Goal: Transaction & Acquisition: Obtain resource

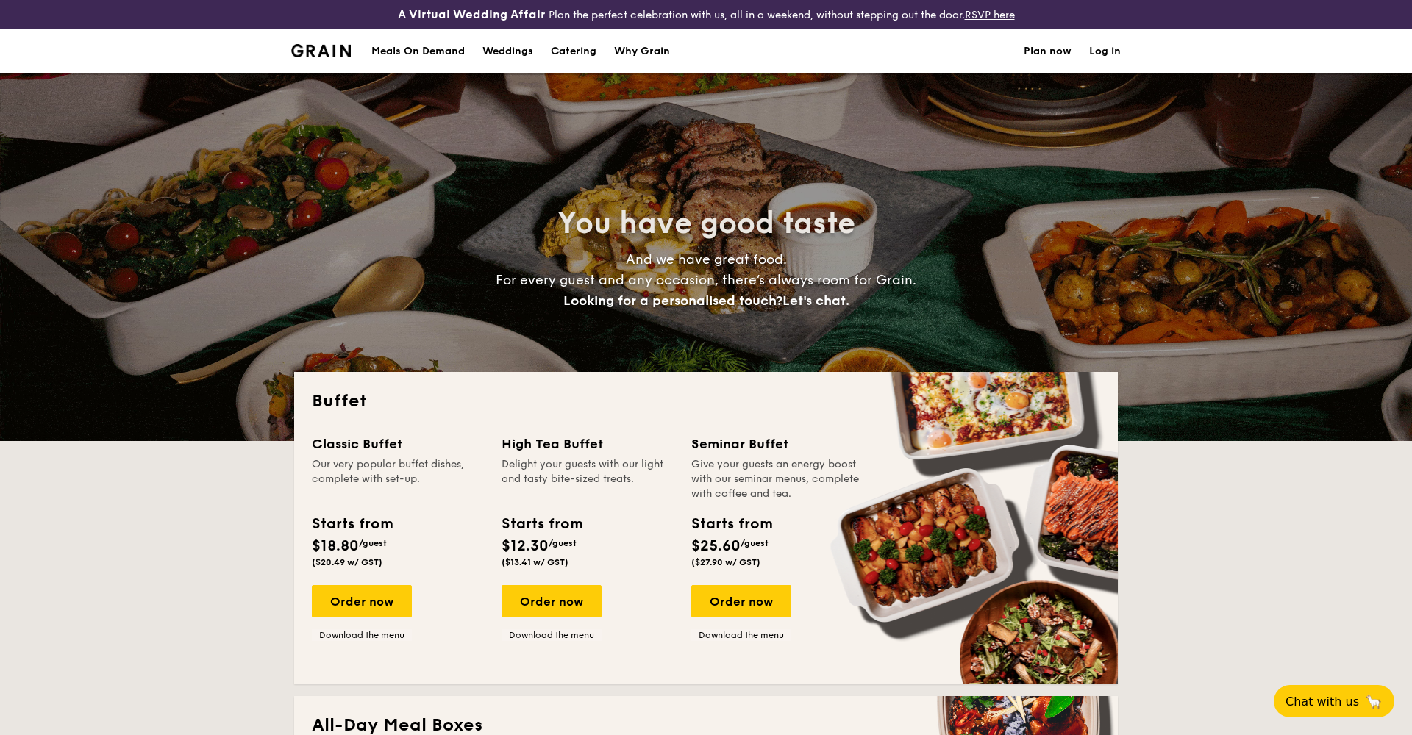
select select
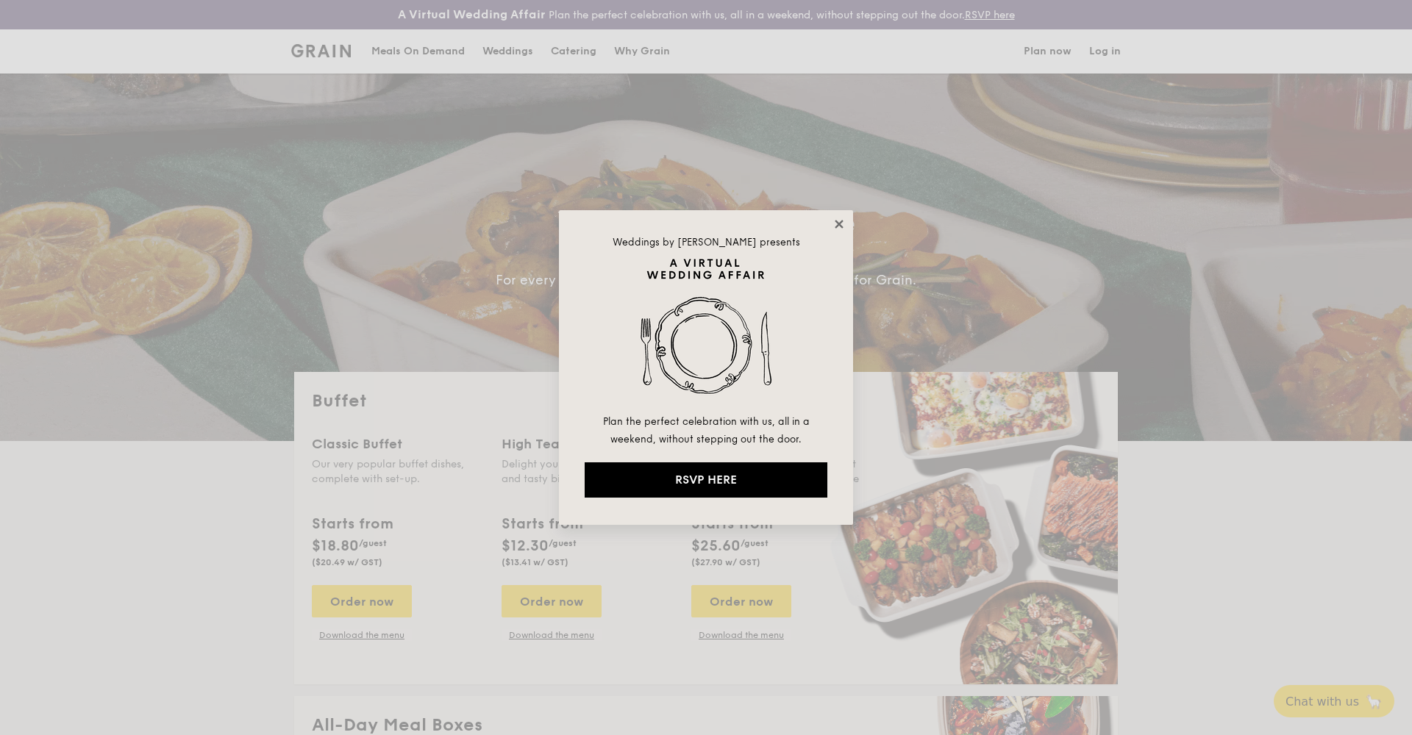
click at [838, 225] on icon at bounding box center [839, 224] width 8 height 8
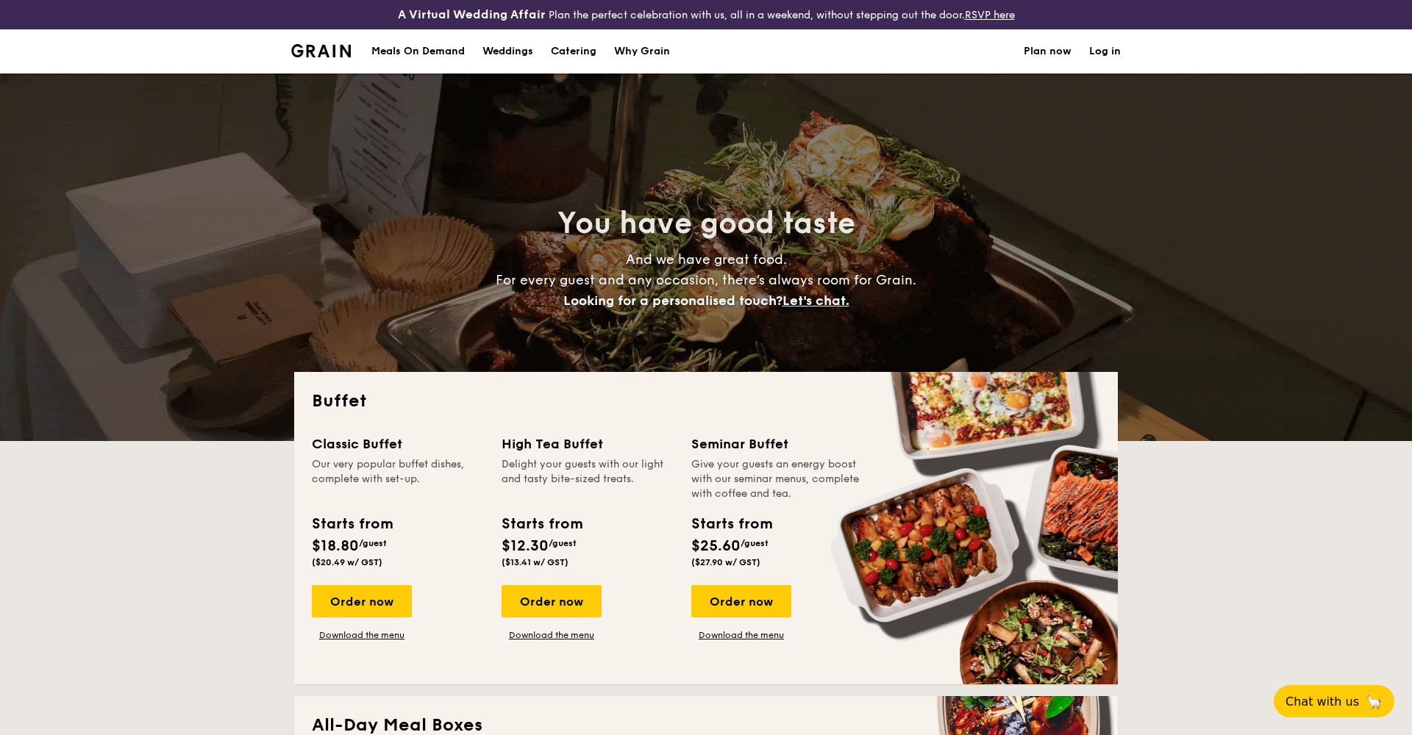
click at [435, 54] on div "Meals On Demand" at bounding box center [417, 51] width 93 height 44
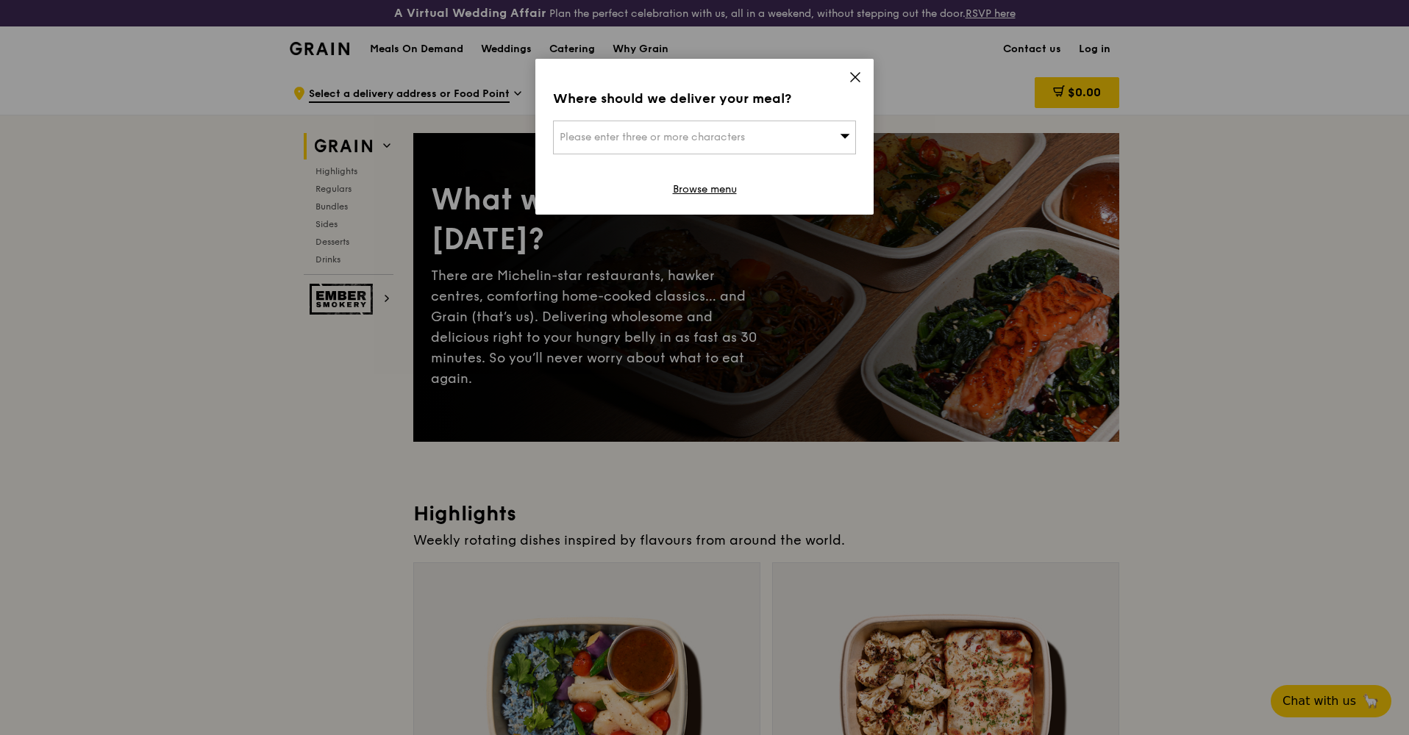
click at [844, 83] on div "Where should we deliver your meal? Please enter three or more characters Browse…" at bounding box center [704, 137] width 338 height 156
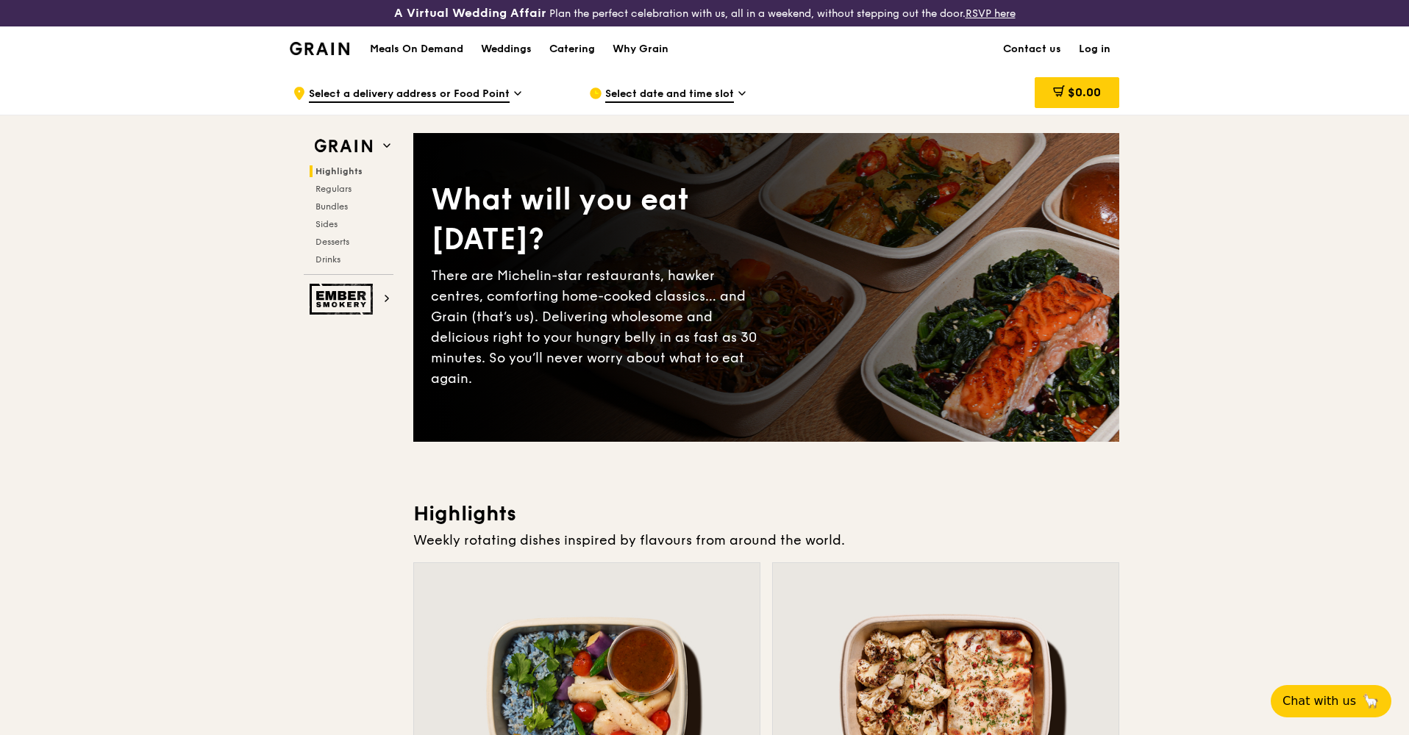
click at [580, 50] on div "Catering" at bounding box center [572, 49] width 46 height 44
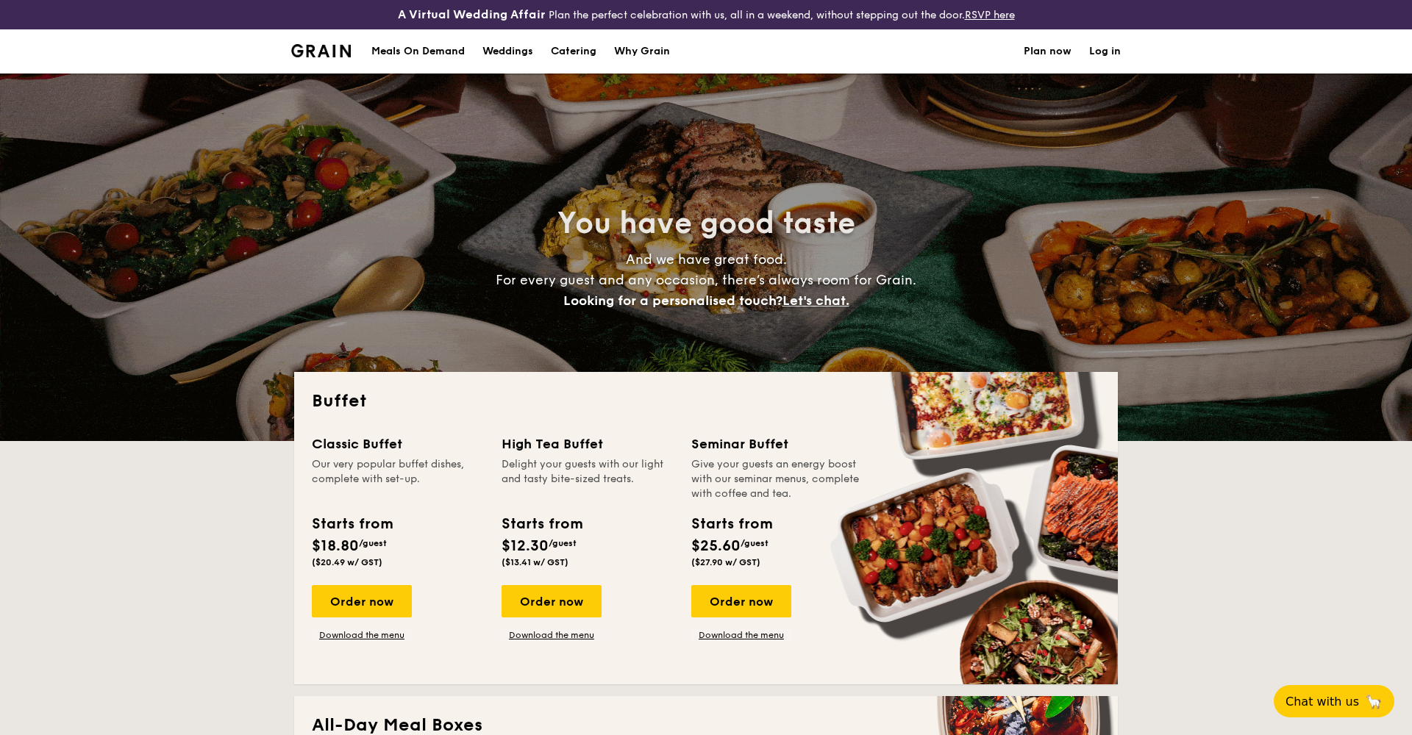
select select
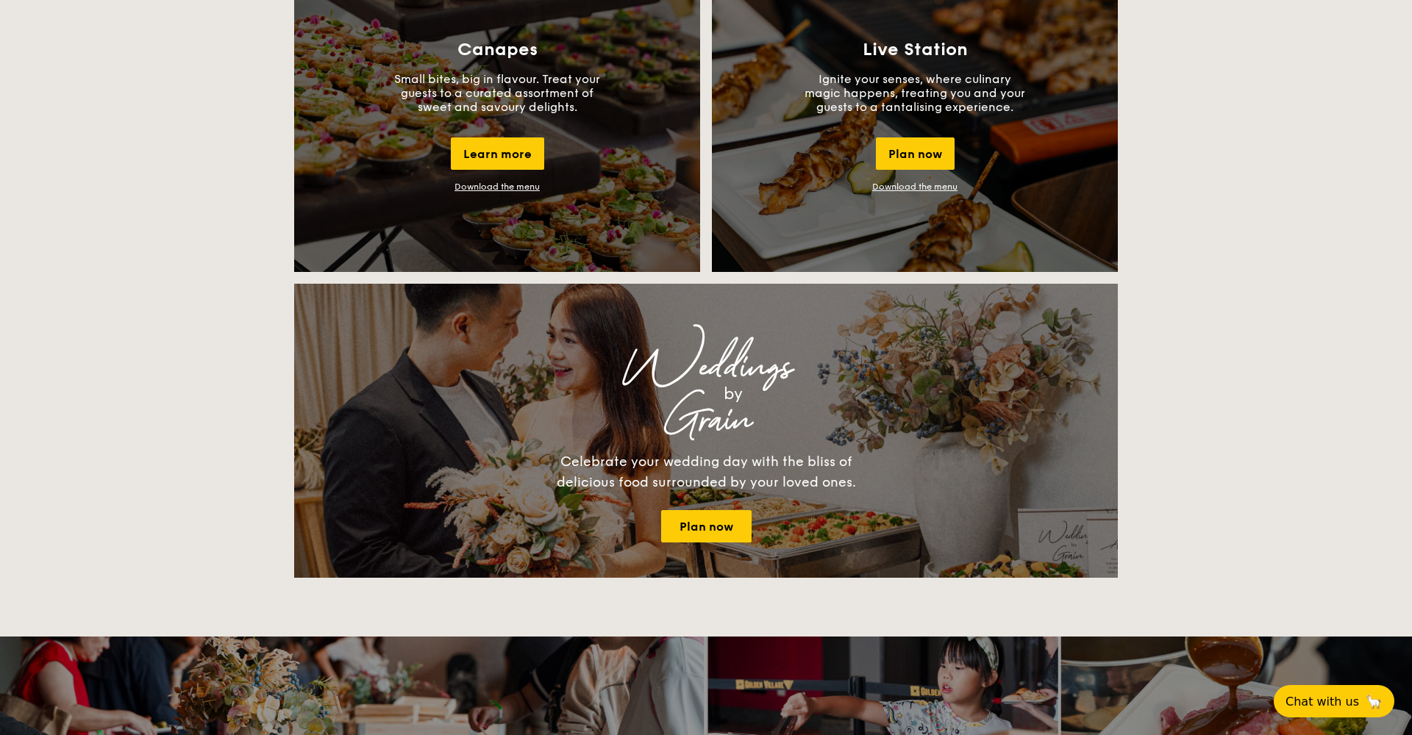
scroll to position [1388, 0]
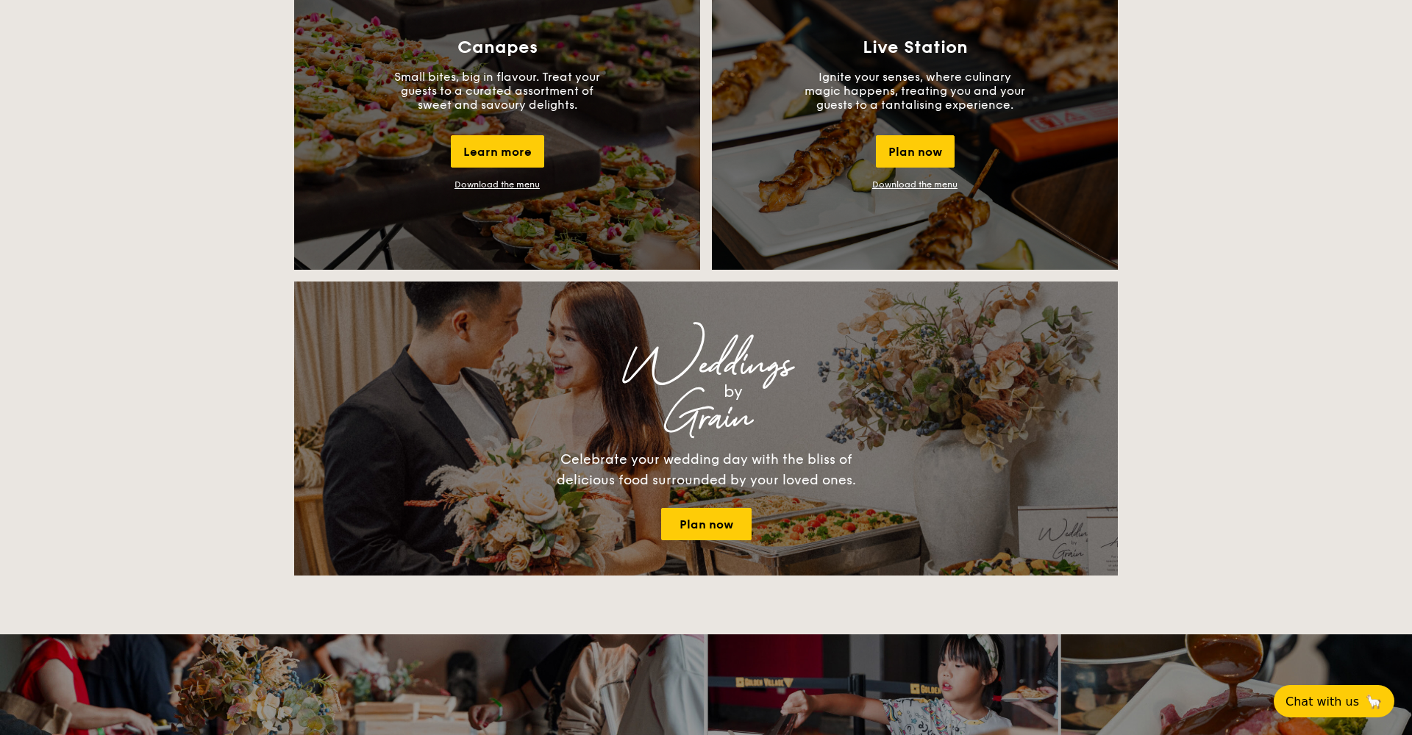
click at [943, 185] on link "Download the menu" at bounding box center [914, 184] width 85 height 10
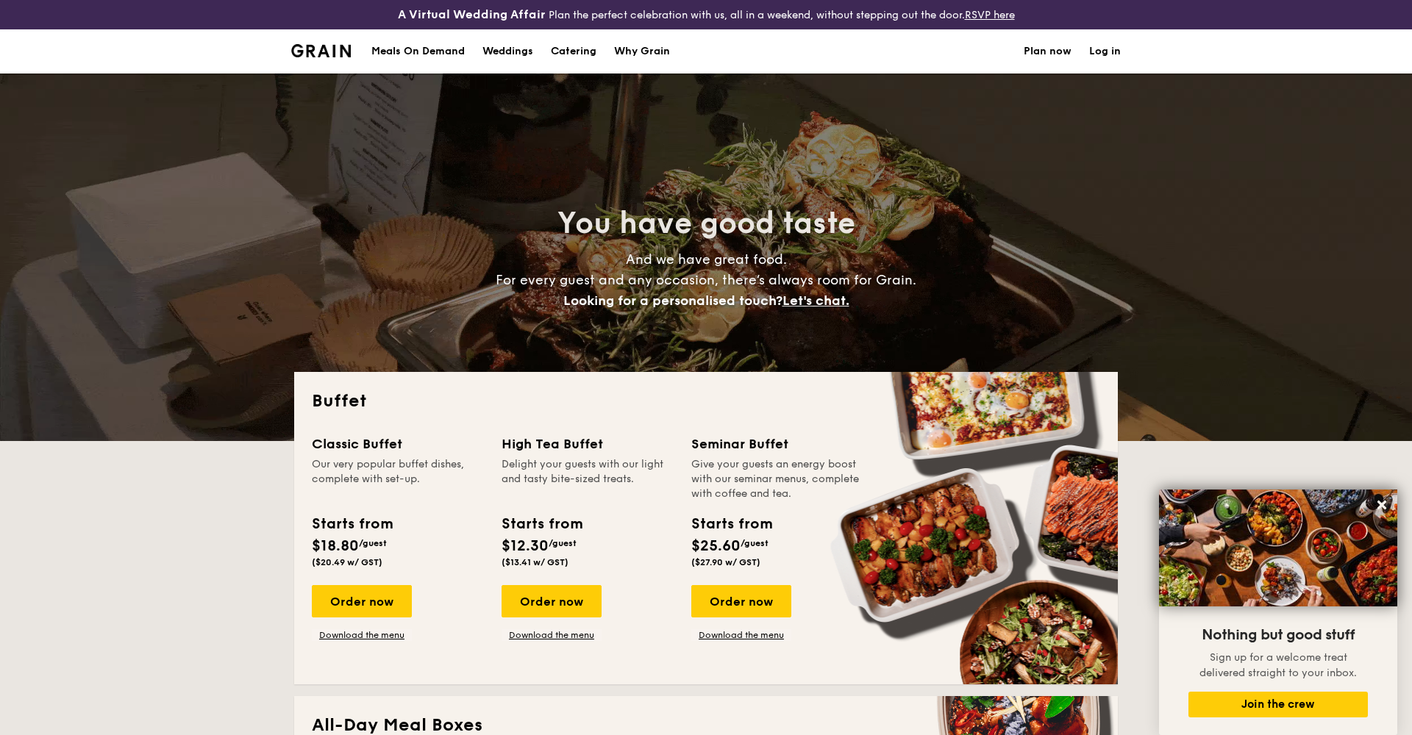
scroll to position [0, 0]
click at [882, 285] on span "And we have great food. For every guest and any occasion, there’s always room f…" at bounding box center [706, 279] width 421 height 57
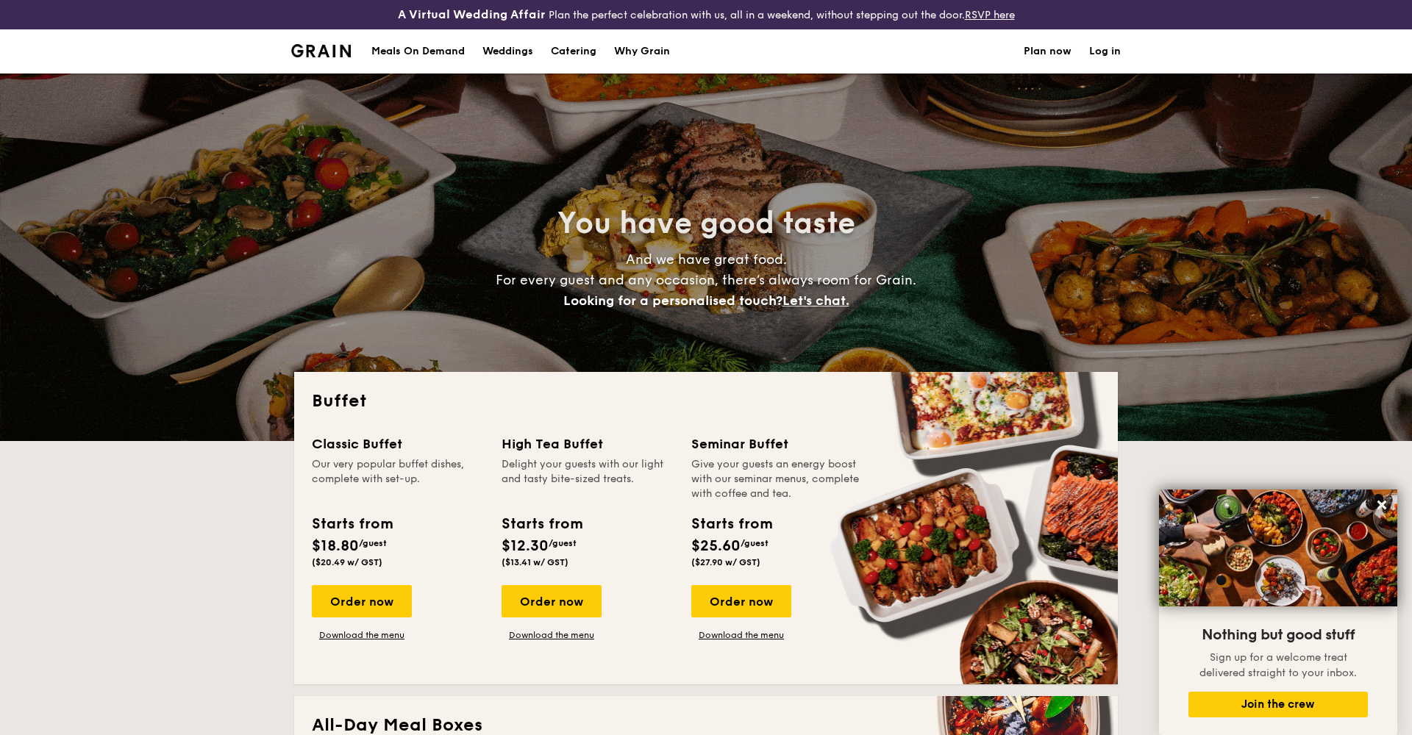
click at [509, 51] on div "Weddings" at bounding box center [507, 51] width 51 height 44
